Goal: Information Seeking & Learning: Learn about a topic

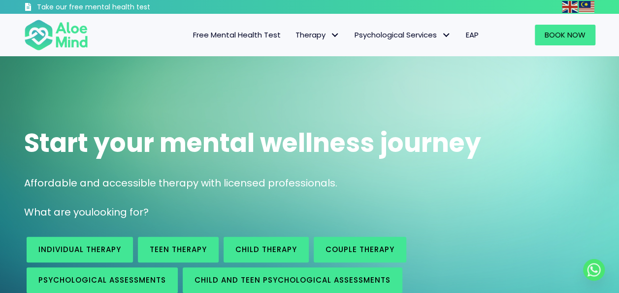
click at [249, 36] on span "Free Mental Health Test" at bounding box center [237, 35] width 88 height 10
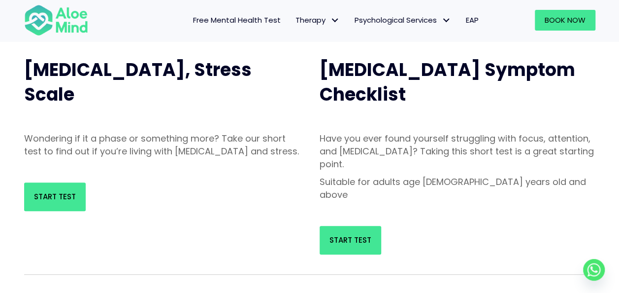
scroll to position [99, 0]
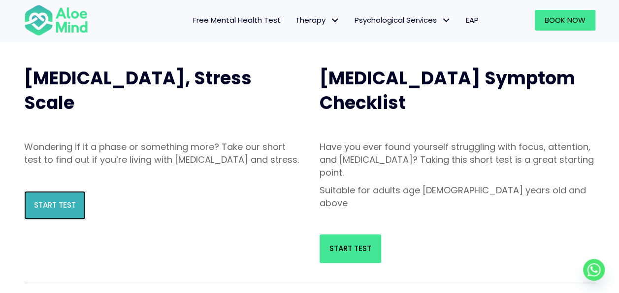
click at [78, 207] on link "Start Test" at bounding box center [55, 205] width 62 height 29
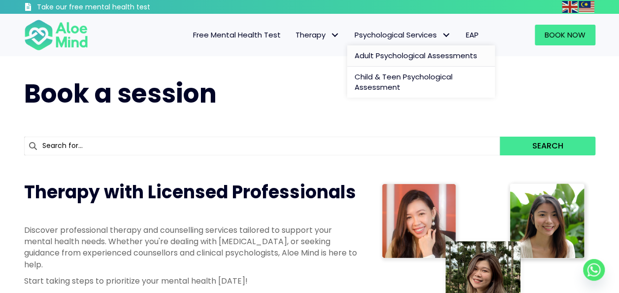
click at [400, 55] on span "Adult Psychological Assessments" at bounding box center [416, 55] width 123 height 10
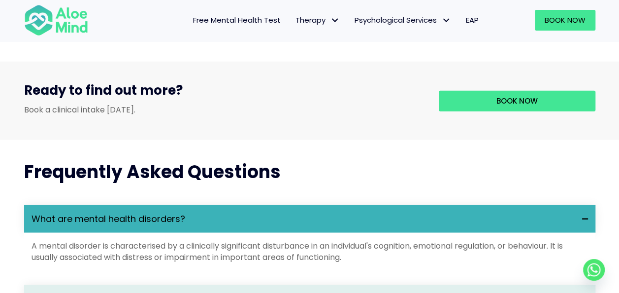
scroll to position [1232, 0]
